Goal: Find specific page/section

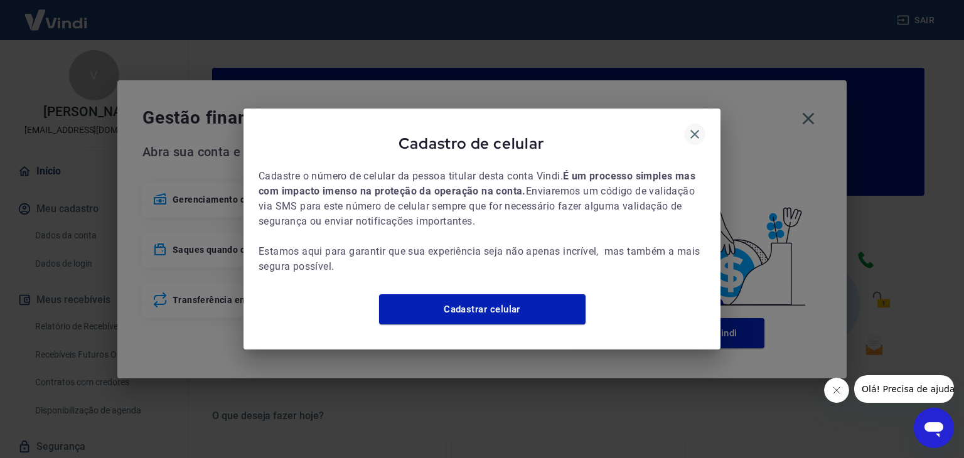
click at [693, 130] on icon "button" at bounding box center [694, 134] width 9 height 9
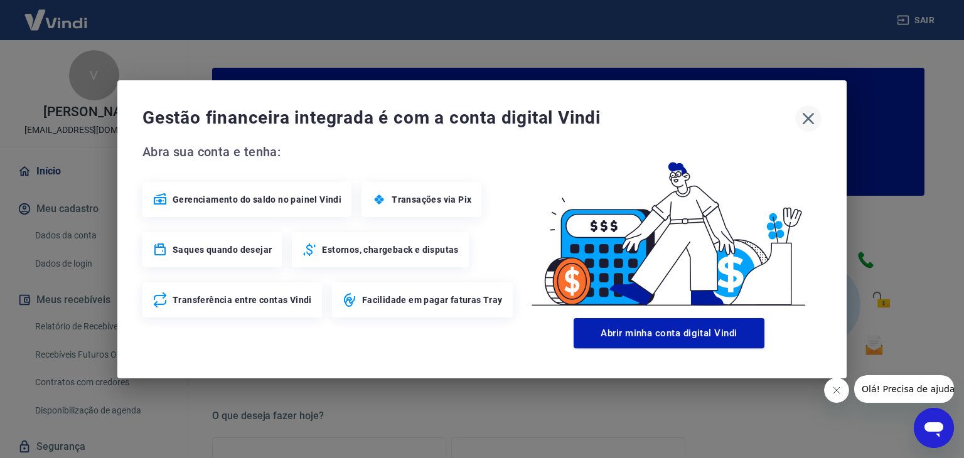
click at [810, 120] on icon "button" at bounding box center [808, 118] width 12 height 12
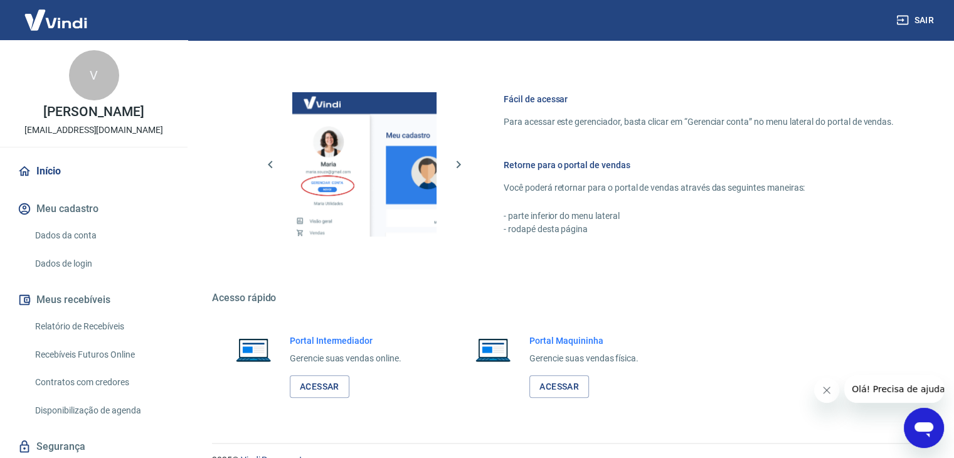
scroll to position [663, 0]
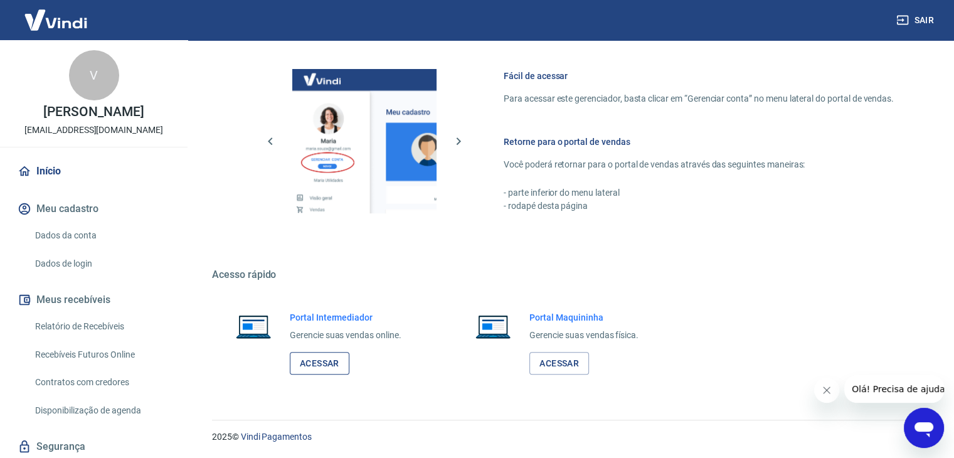
click at [332, 373] on link "Acessar" at bounding box center [320, 363] width 60 height 23
